Goal: Navigation & Orientation: Find specific page/section

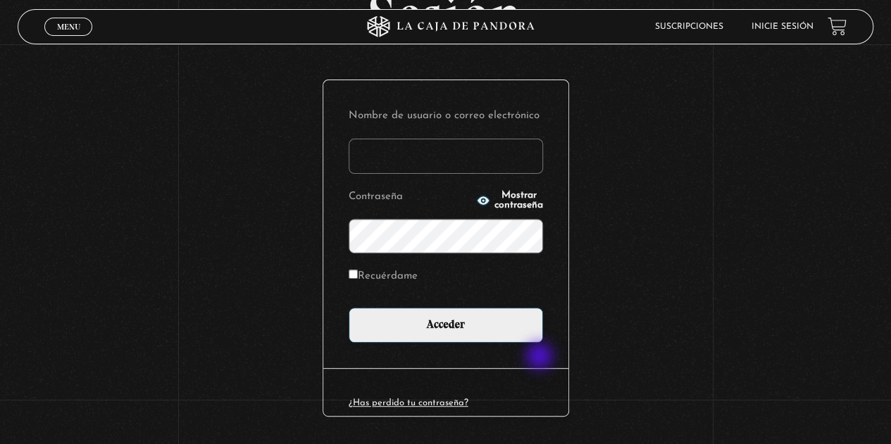
scroll to position [170, 0]
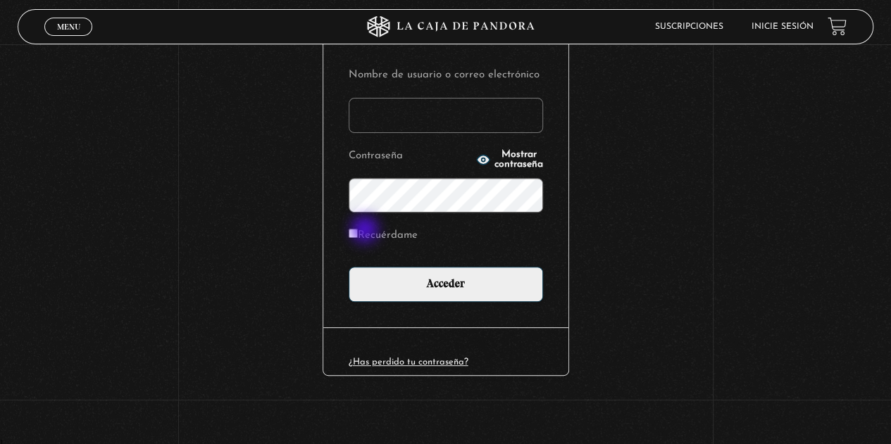
type input "[EMAIL_ADDRESS][DOMAIN_NAME]"
click at [366, 230] on label "Recuérdame" at bounding box center [383, 236] width 69 height 22
click at [358, 230] on input "Recuérdame" at bounding box center [353, 233] width 9 height 9
checkbox input "true"
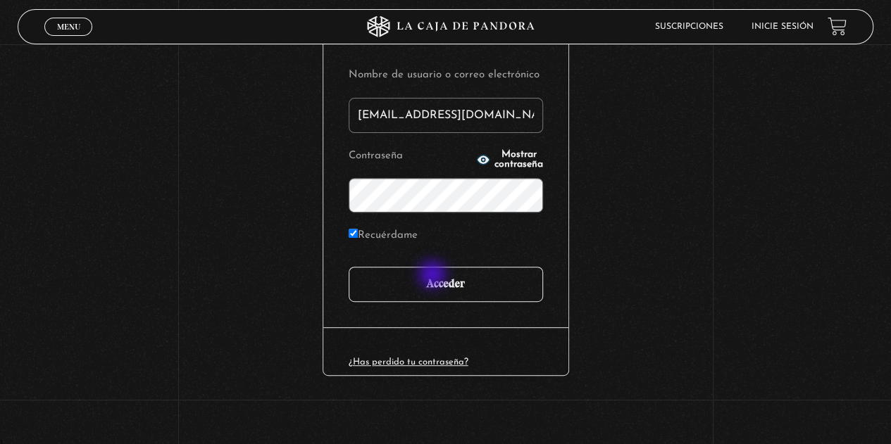
click at [434, 276] on input "Acceder" at bounding box center [446, 284] width 194 height 35
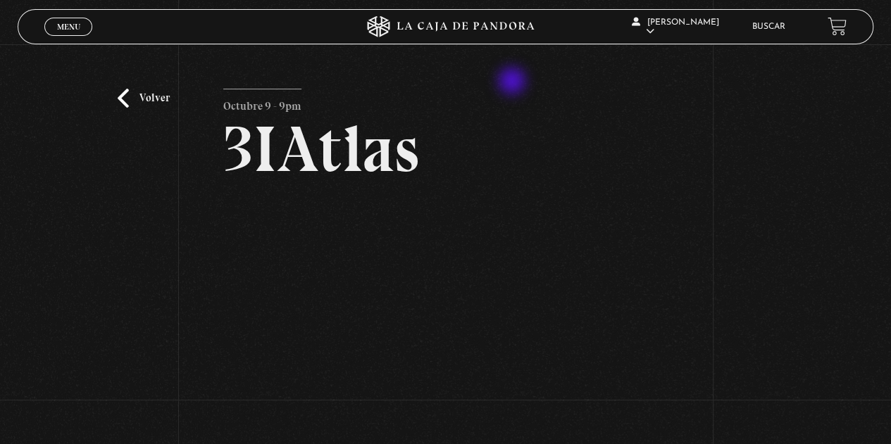
click at [513, 82] on div "Volver Octubre 9 - 9pm 3IAtlas" at bounding box center [445, 262] width 891 height 437
